Goal: Transaction & Acquisition: Obtain resource

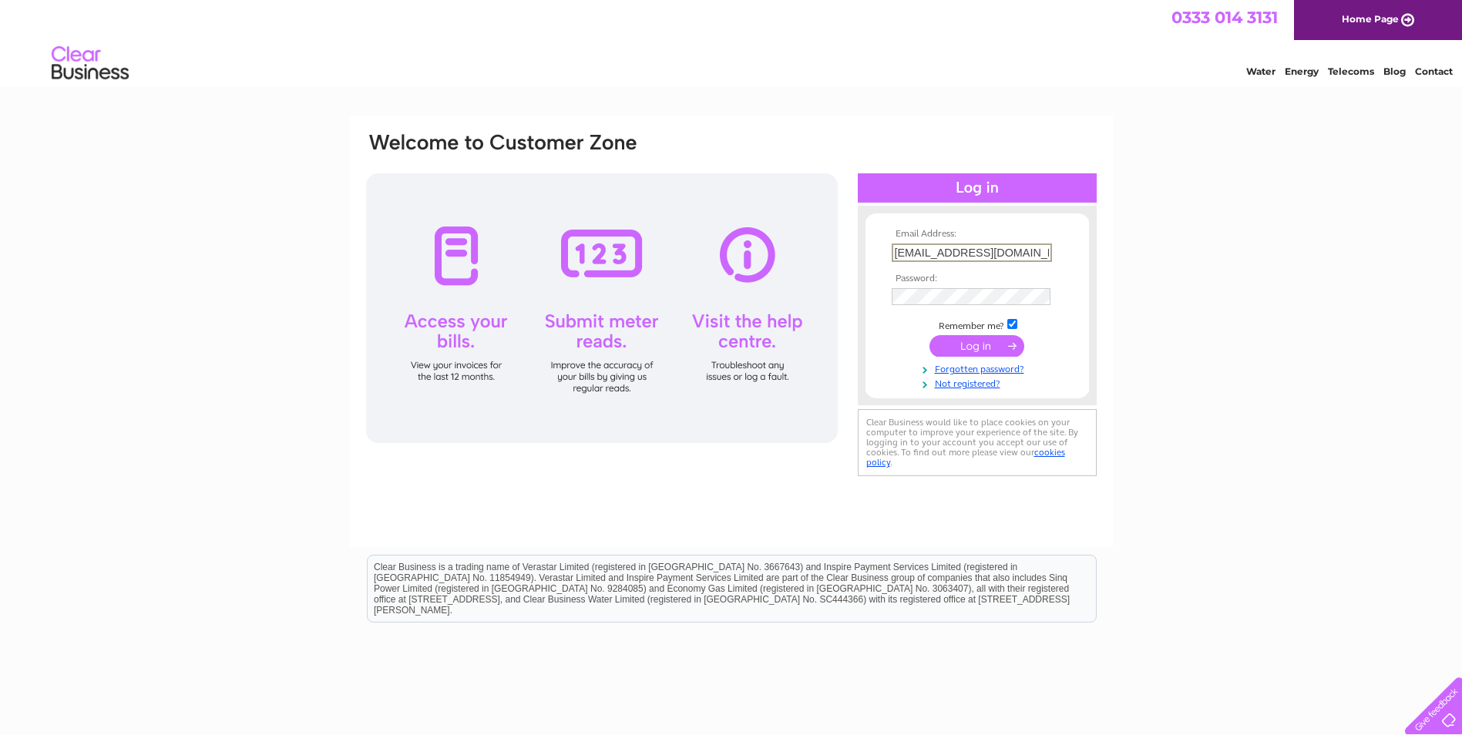
drag, startPoint x: 1023, startPoint y: 247, endPoint x: 883, endPoint y: 258, distance: 139.9
click at [883, 259] on form "Email Address: [EMAIL_ADDRESS][DOMAIN_NAME] Password:" at bounding box center [976, 309] width 223 height 161
drag, startPoint x: 1044, startPoint y: 249, endPoint x: 890, endPoint y: 254, distance: 154.2
click at [890, 254] on td "prince_keyvan@hotmail.com" at bounding box center [977, 253] width 179 height 26
type input "lilyyousefi@yahoo.co.uk"
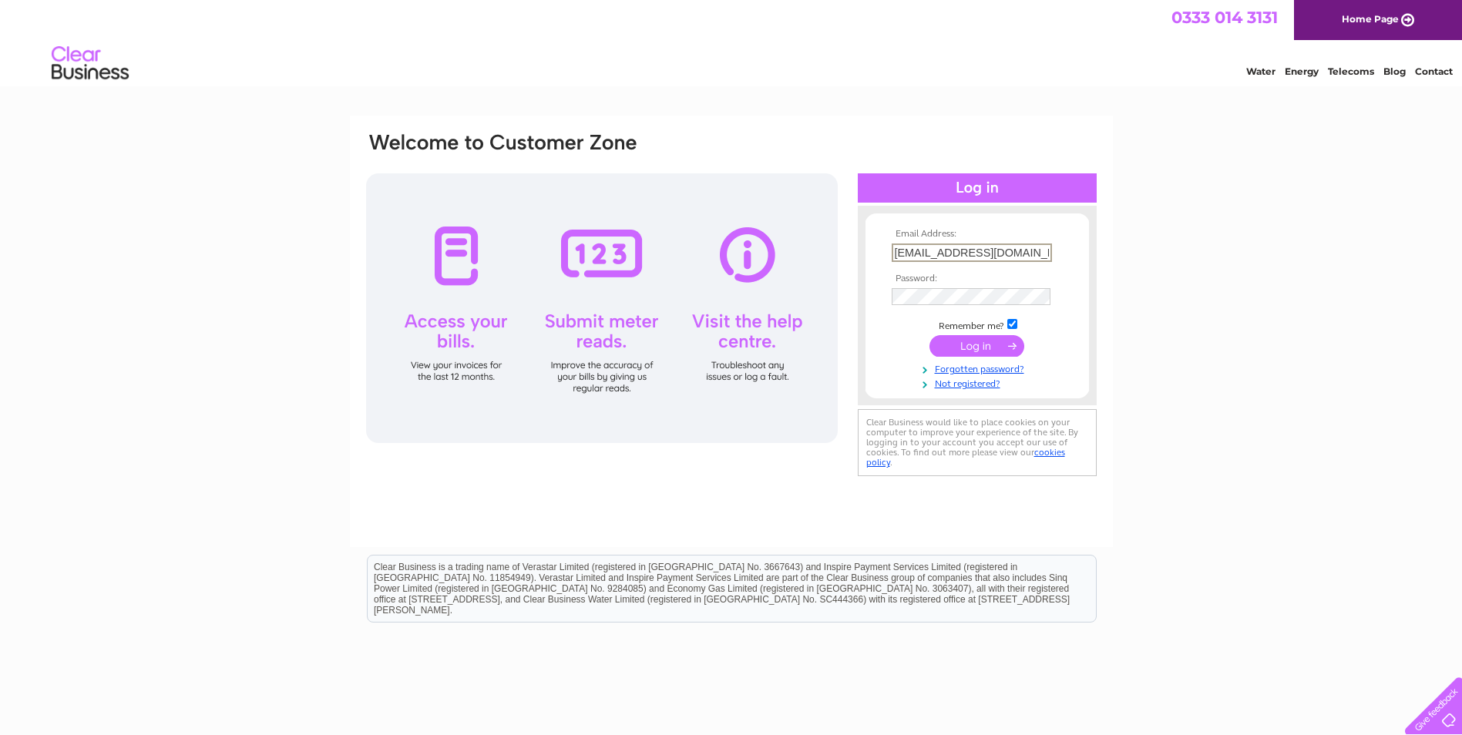
click at [929, 335] on input "submit" at bounding box center [976, 346] width 95 height 22
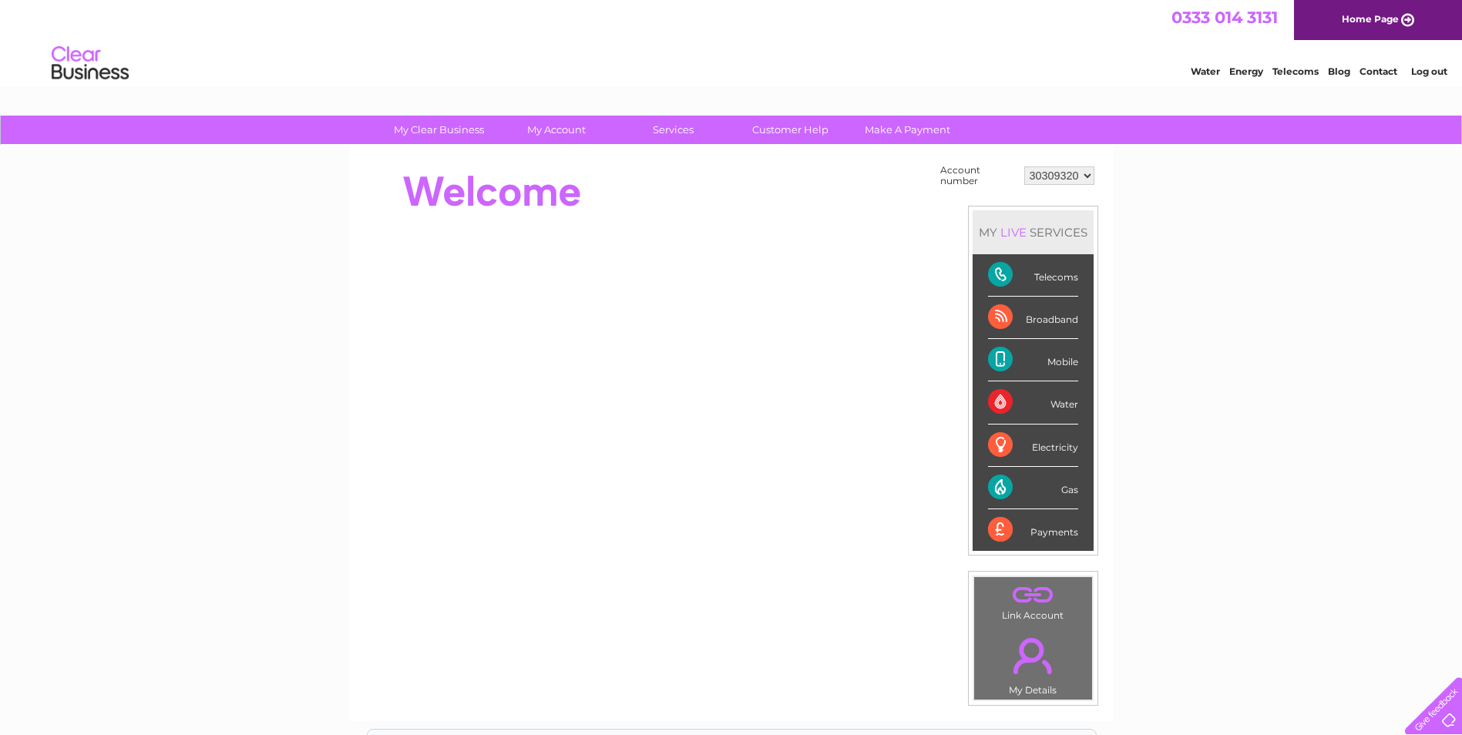
scroll to position [77, 0]
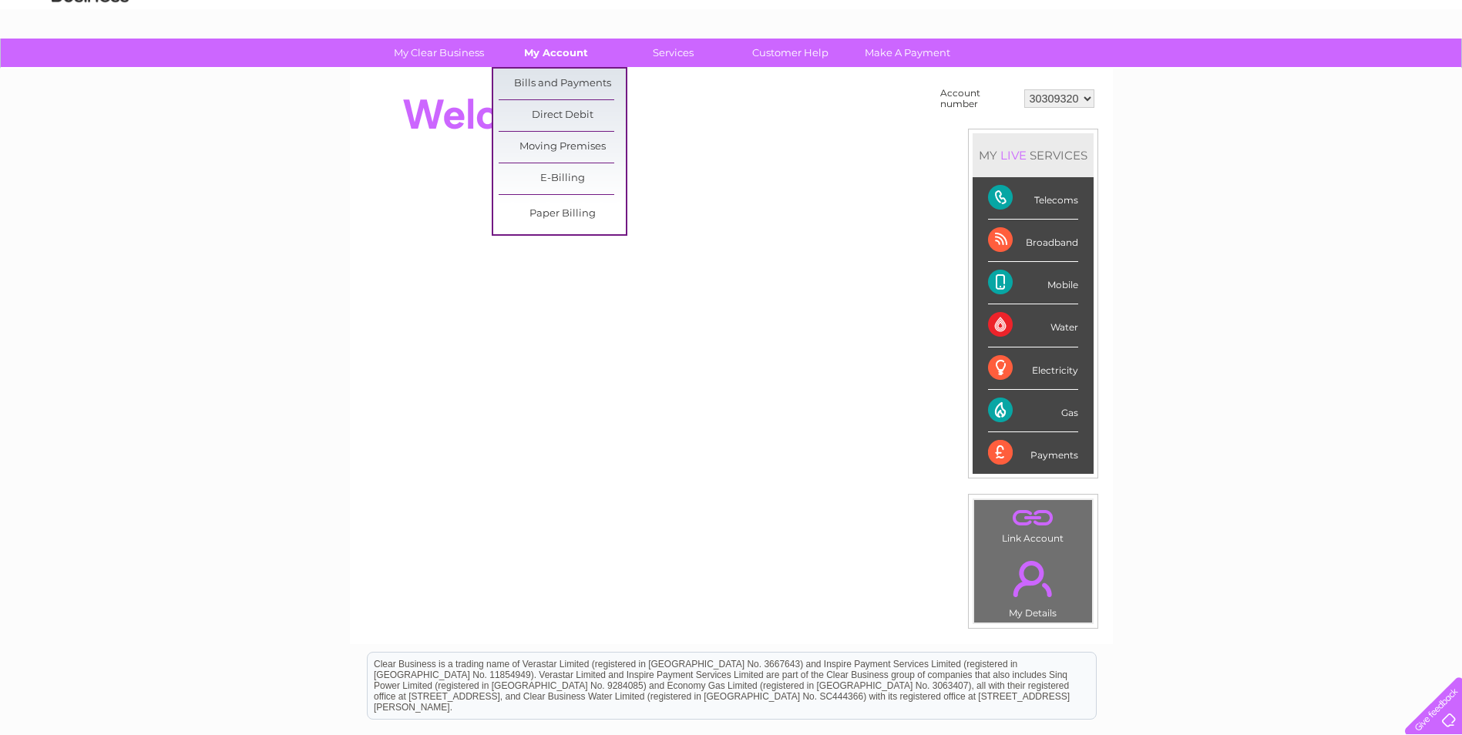
click at [538, 54] on link "My Account" at bounding box center [555, 53] width 127 height 29
click at [536, 83] on link "Bills and Payments" at bounding box center [562, 84] width 127 height 31
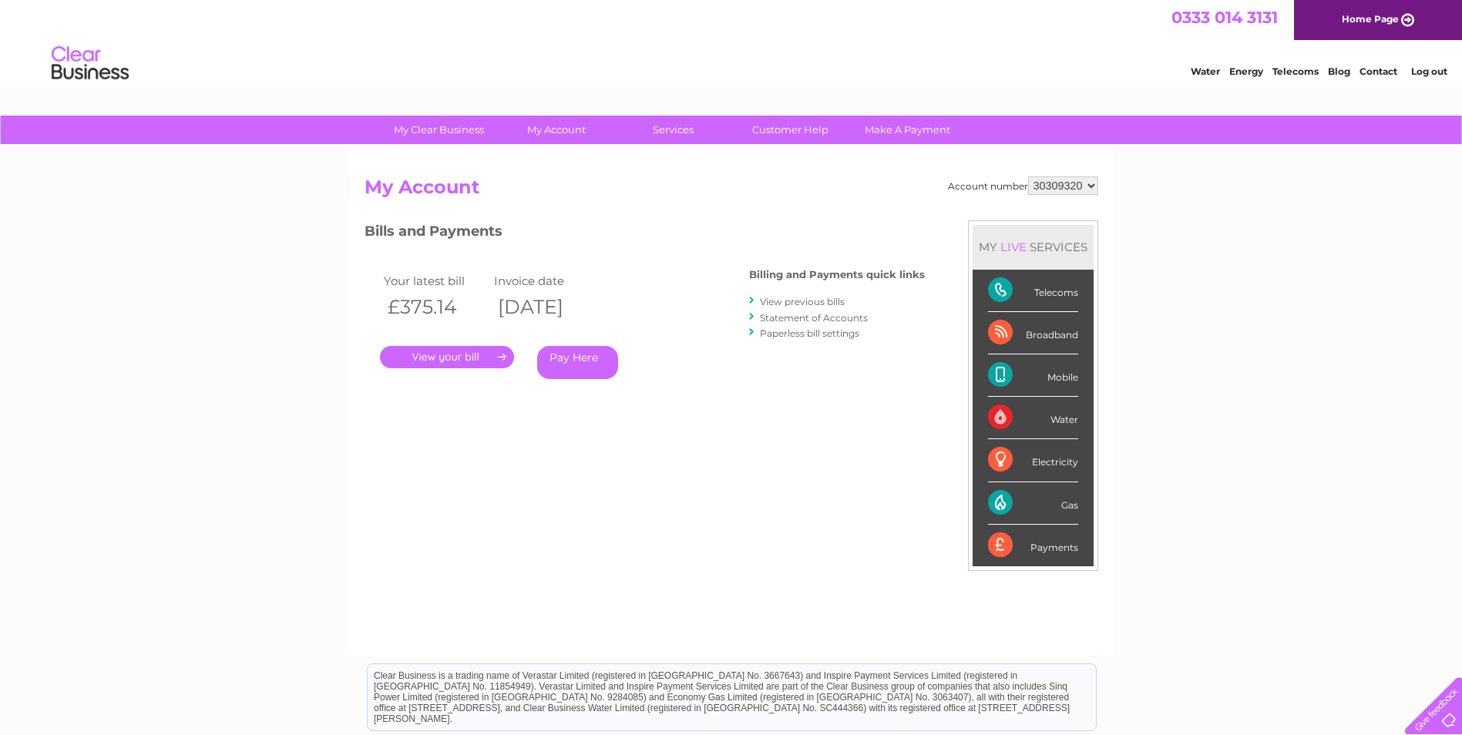
click at [774, 299] on link "View previous bills" at bounding box center [802, 302] width 85 height 12
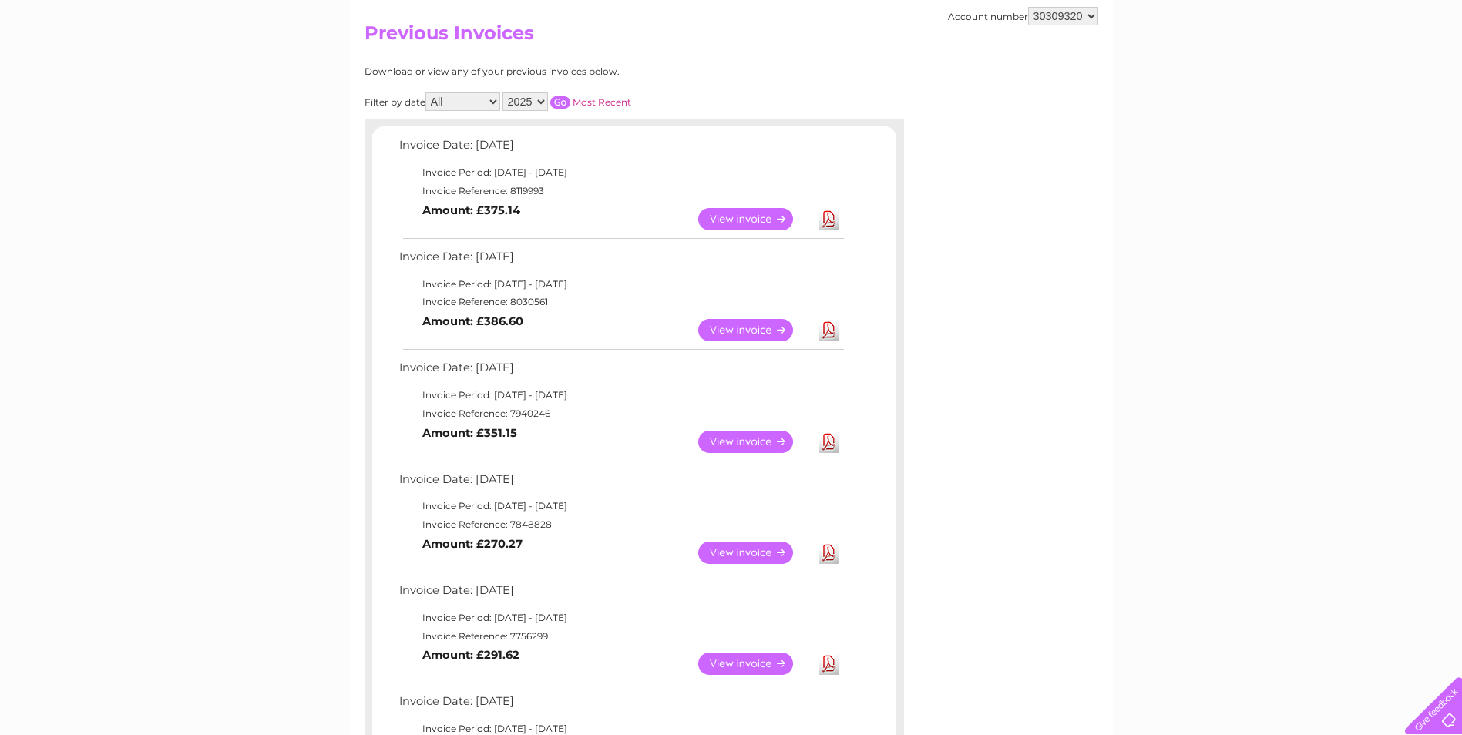
scroll to position [231, 0]
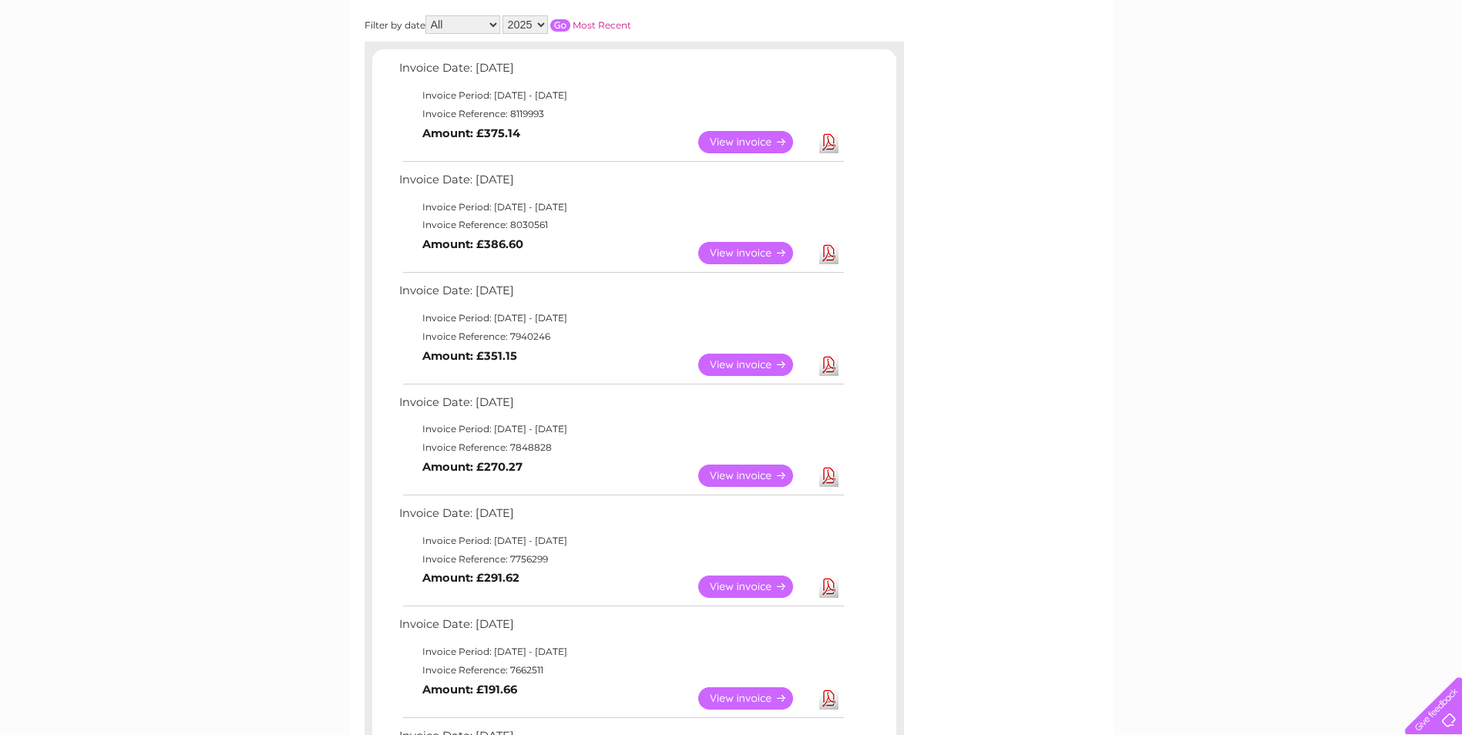
click at [828, 143] on link "Download" at bounding box center [828, 142] width 19 height 22
click at [830, 250] on link "Download" at bounding box center [828, 253] width 19 height 22
click at [830, 257] on link "Download" at bounding box center [828, 253] width 19 height 22
click at [824, 374] on link "Download" at bounding box center [828, 365] width 19 height 22
